Goal: Information Seeking & Learning: Learn about a topic

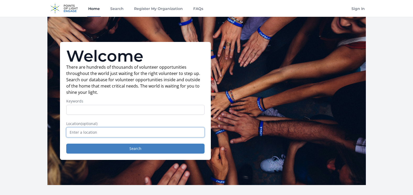
click at [85, 134] on input "text" at bounding box center [135, 132] width 138 height 10
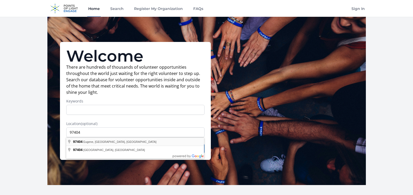
type input "[GEOGRAPHIC_DATA], OR 97404, [GEOGRAPHIC_DATA]"
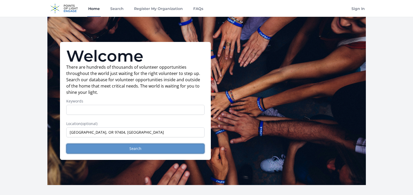
click at [86, 144] on button "Search" at bounding box center [135, 148] width 138 height 10
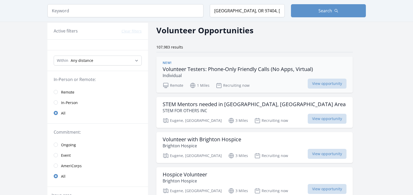
scroll to position [26, 0]
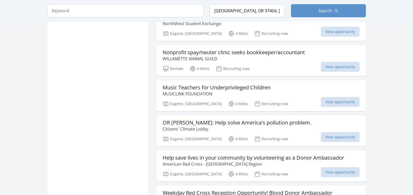
scroll to position [1257, 0]
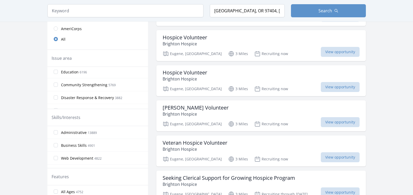
scroll to position [26, 0]
click at [55, 74] on input "Community Strengthening 5769" at bounding box center [56, 72] width 4 height 4
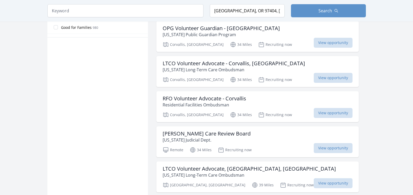
scroll to position [393, 0]
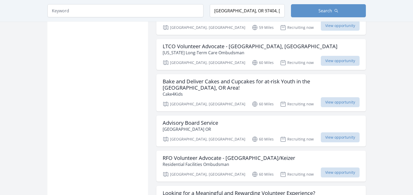
scroll to position [1257, 0]
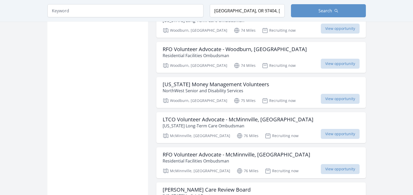
scroll to position [1878, 0]
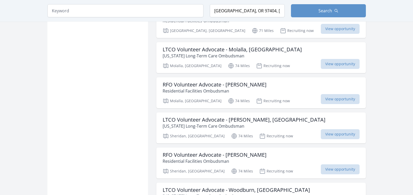
scroll to position [1533, 0]
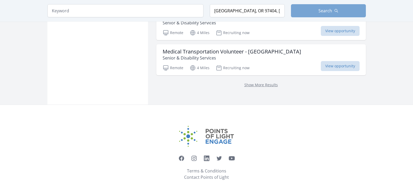
scroll to position [609, 0]
